Goal: Task Accomplishment & Management: Use online tool/utility

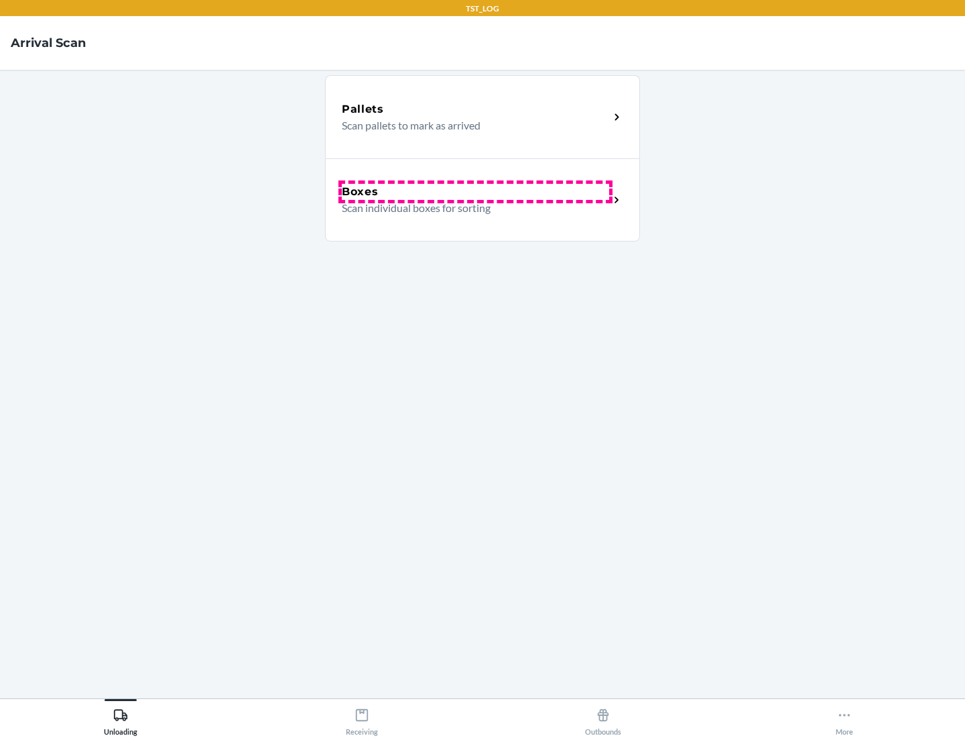
click at [475, 192] on div "Boxes" at bounding box center [476, 192] width 268 height 16
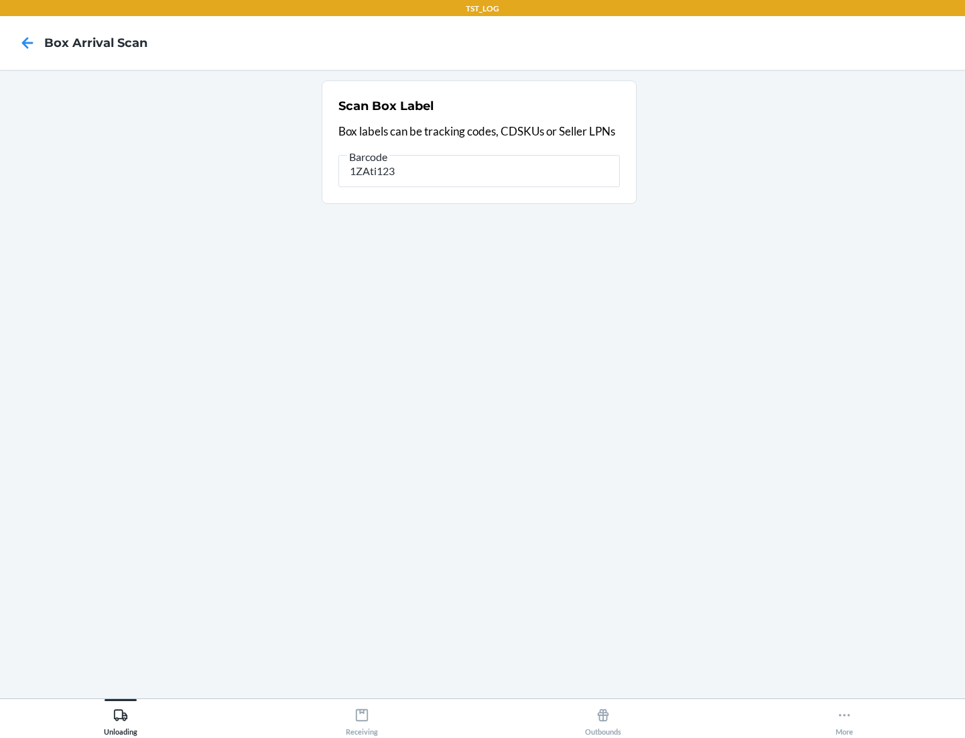
type input "1ZAti123"
